Goal: Information Seeking & Learning: Learn about a topic

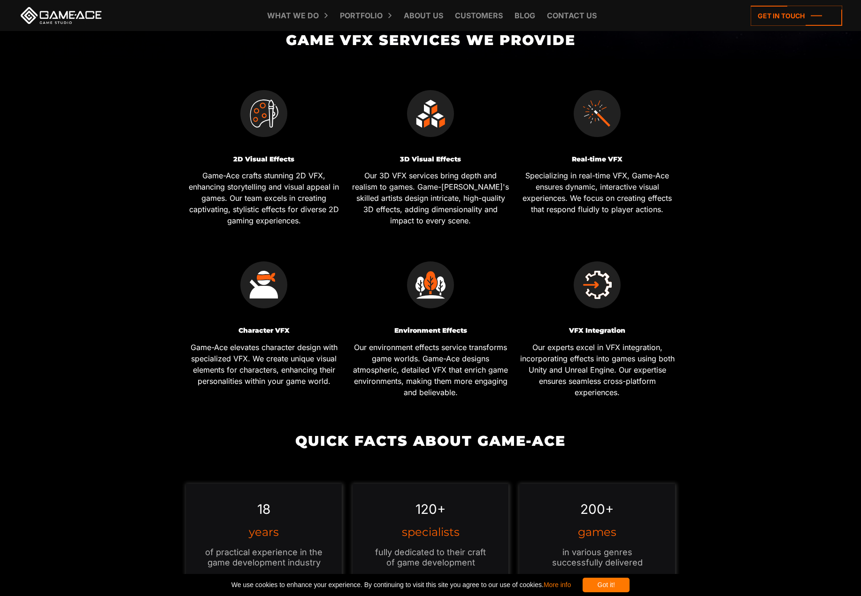
scroll to position [563, 0]
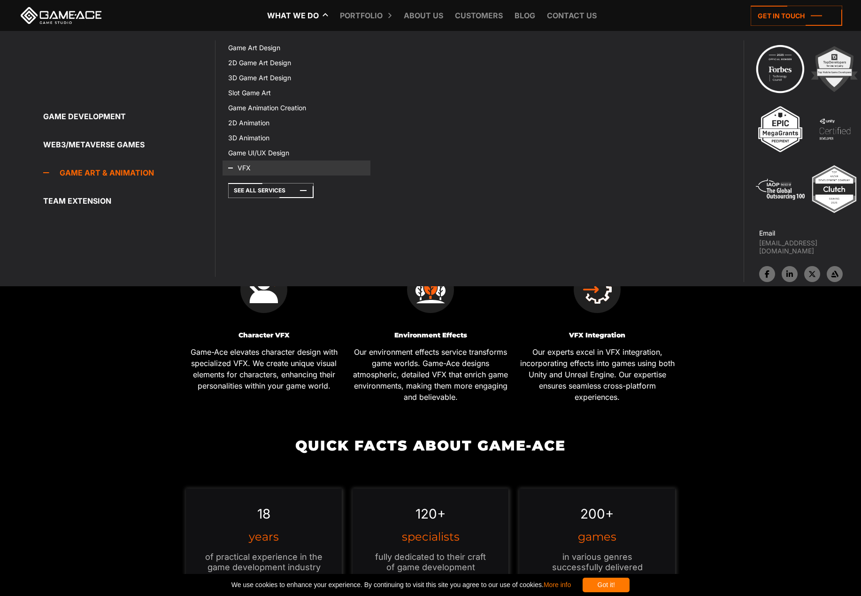
click at [233, 167] on icon at bounding box center [239, 168] width 23 height 15
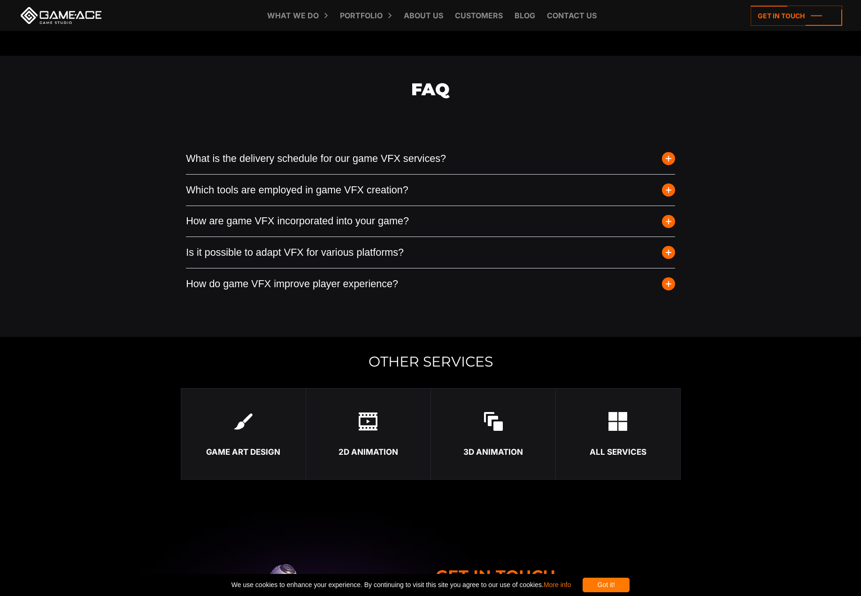
scroll to position [2534, 0]
click at [344, 157] on button "What is the delivery schedule for our game VFX services?" at bounding box center [430, 157] width 489 height 31
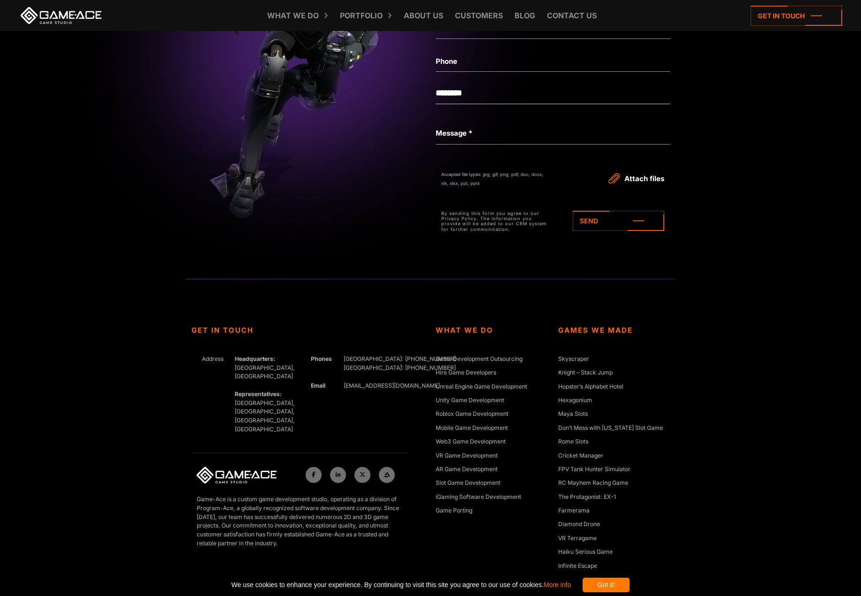
scroll to position [3587, 0]
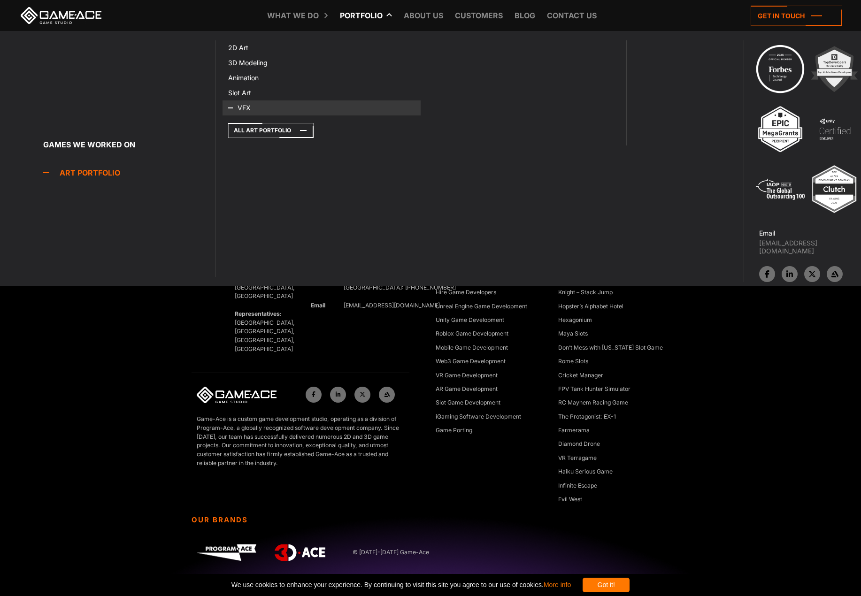
click at [237, 106] on icon at bounding box center [239, 107] width 23 height 15
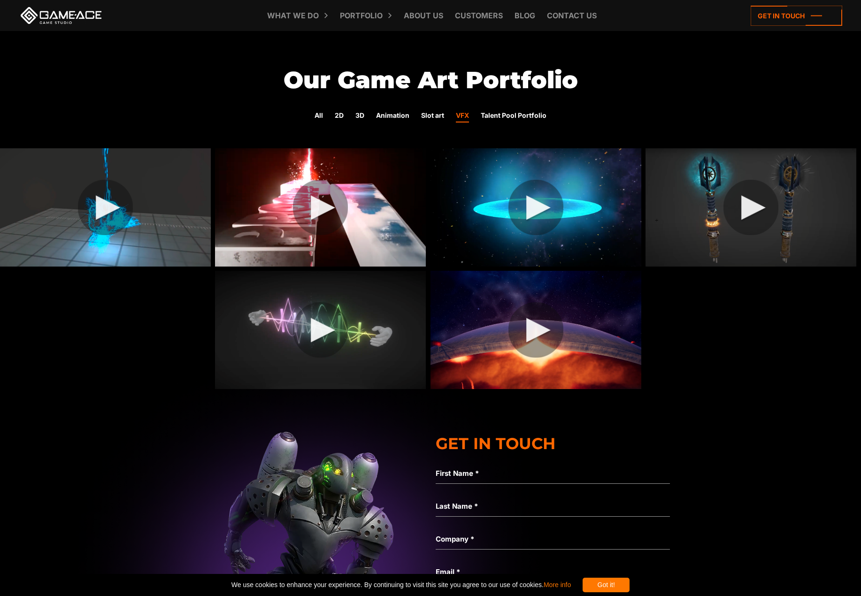
click at [114, 209] on img at bounding box center [105, 207] width 211 height 118
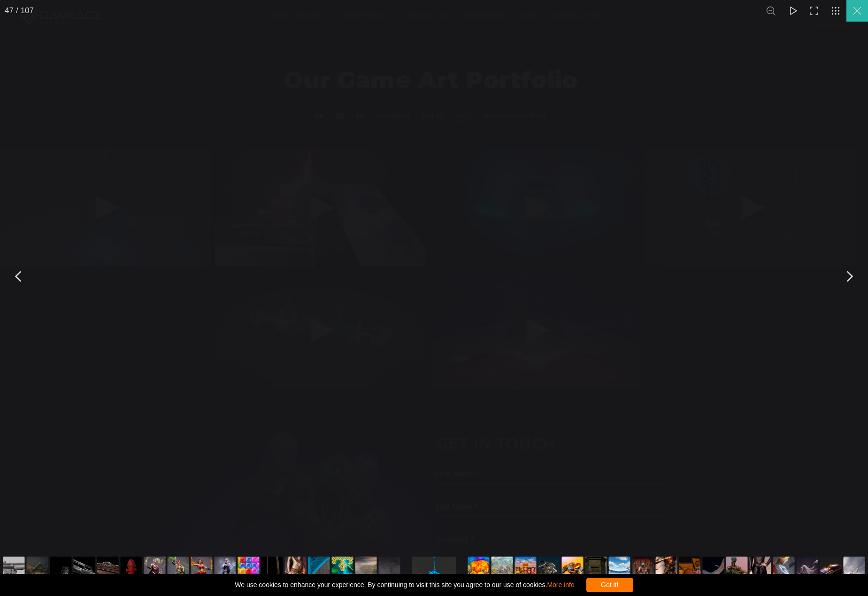
click at [857, 11] on button "You can close this modal content with the ESC key" at bounding box center [857, 11] width 22 height 22
